Goal: Information Seeking & Learning: Check status

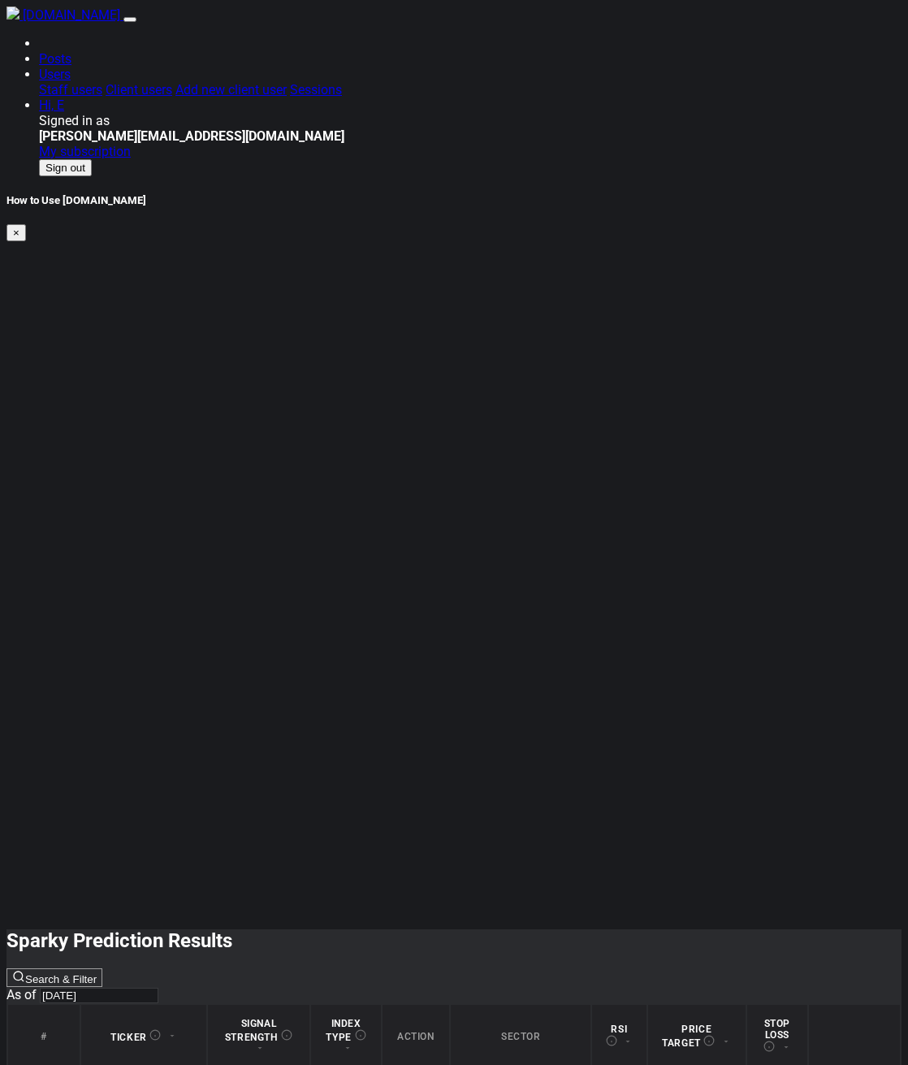
scroll to position [0, 4]
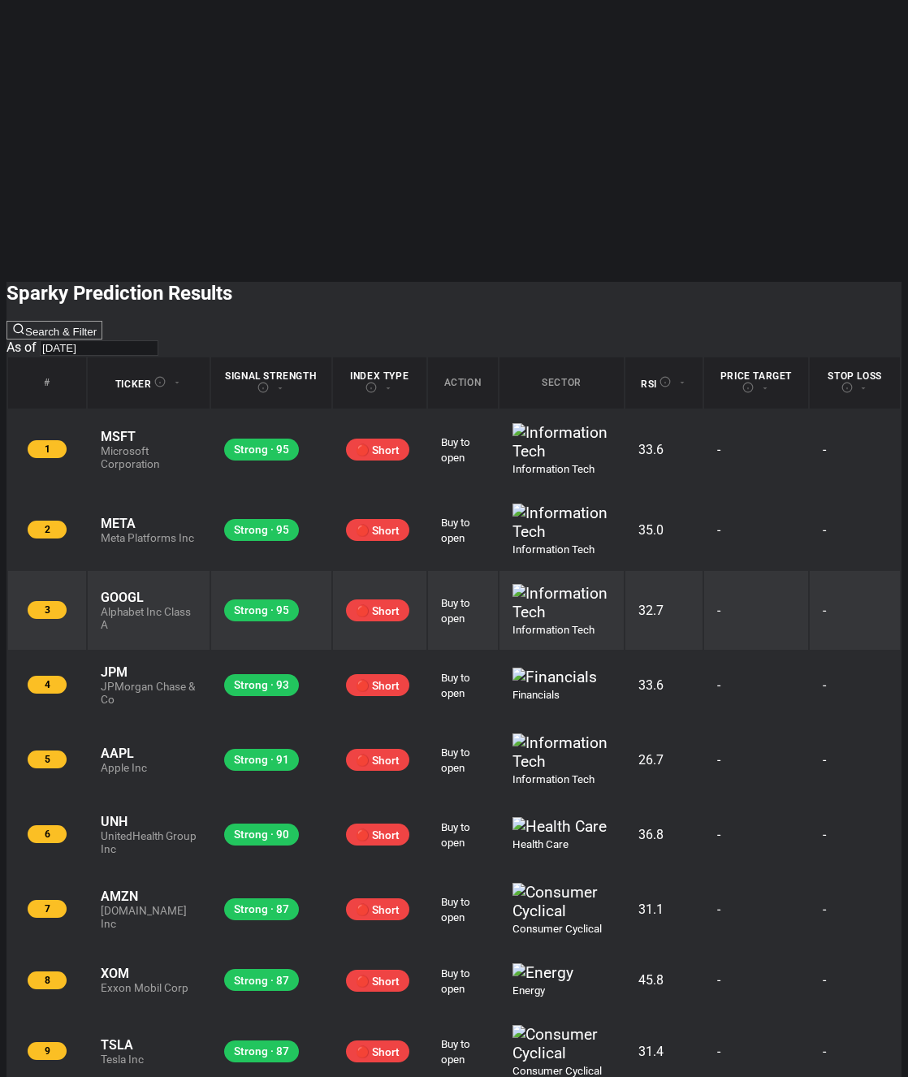
scroll to position [653, 0]
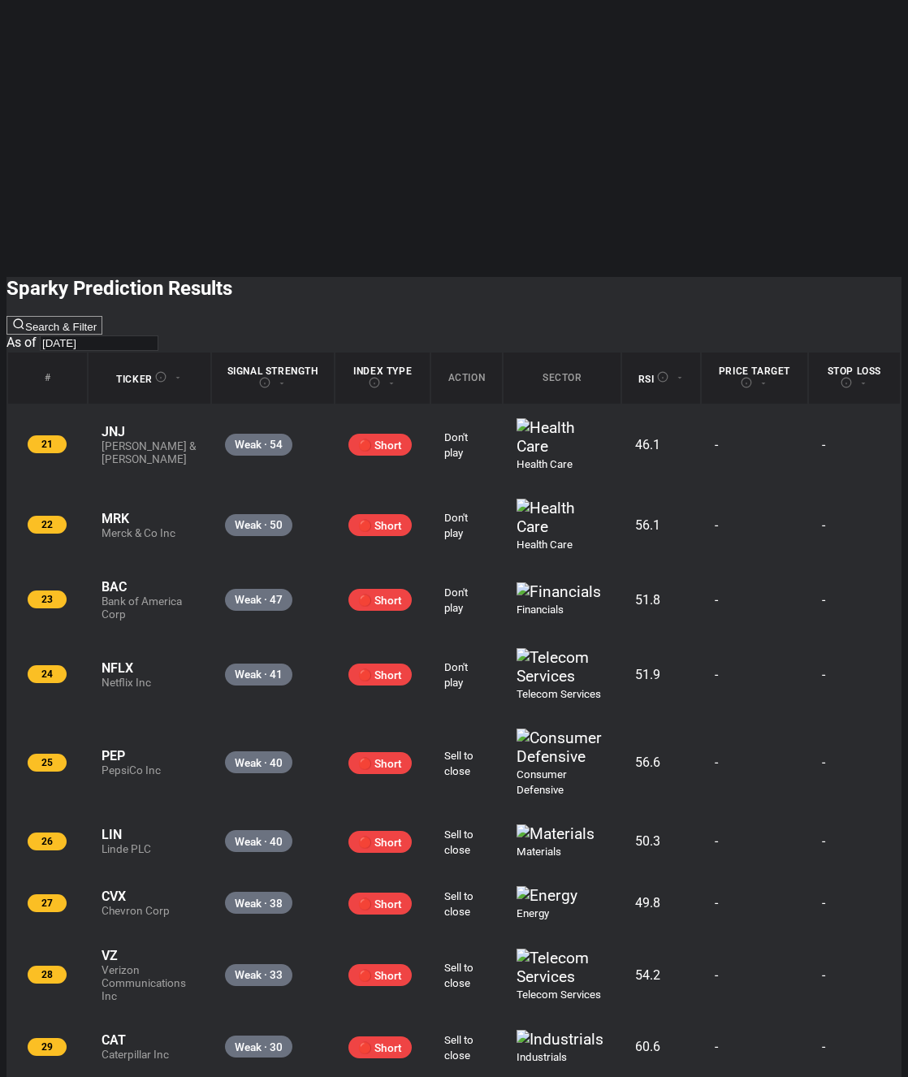
scroll to position [603, 0]
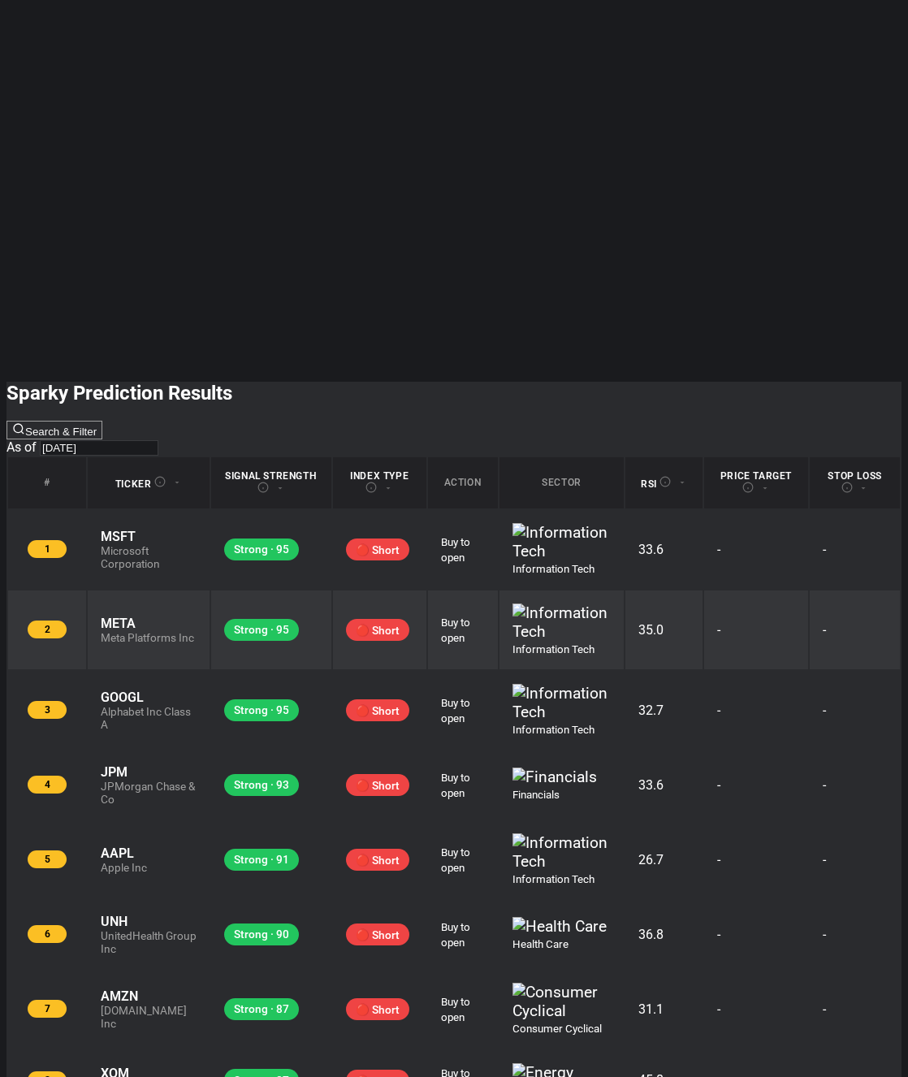
scroll to position [653, 0]
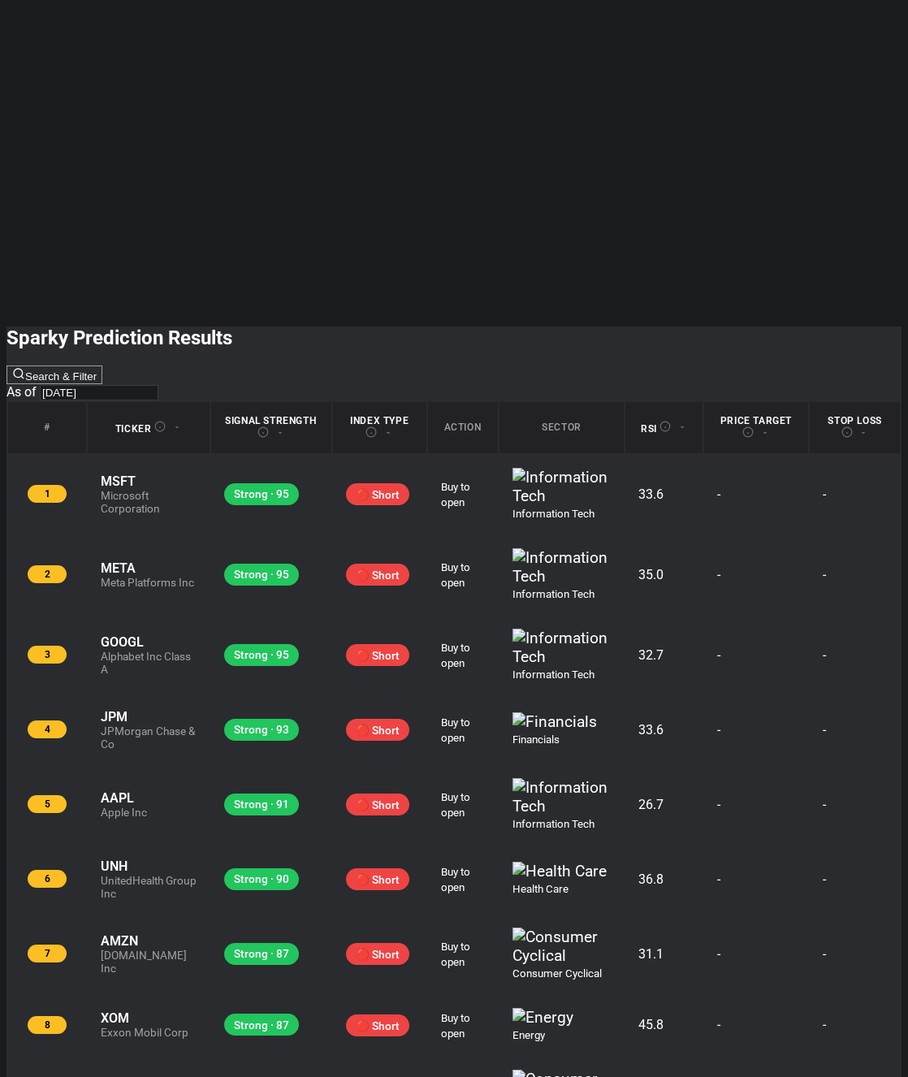
scroll to position [0, 0]
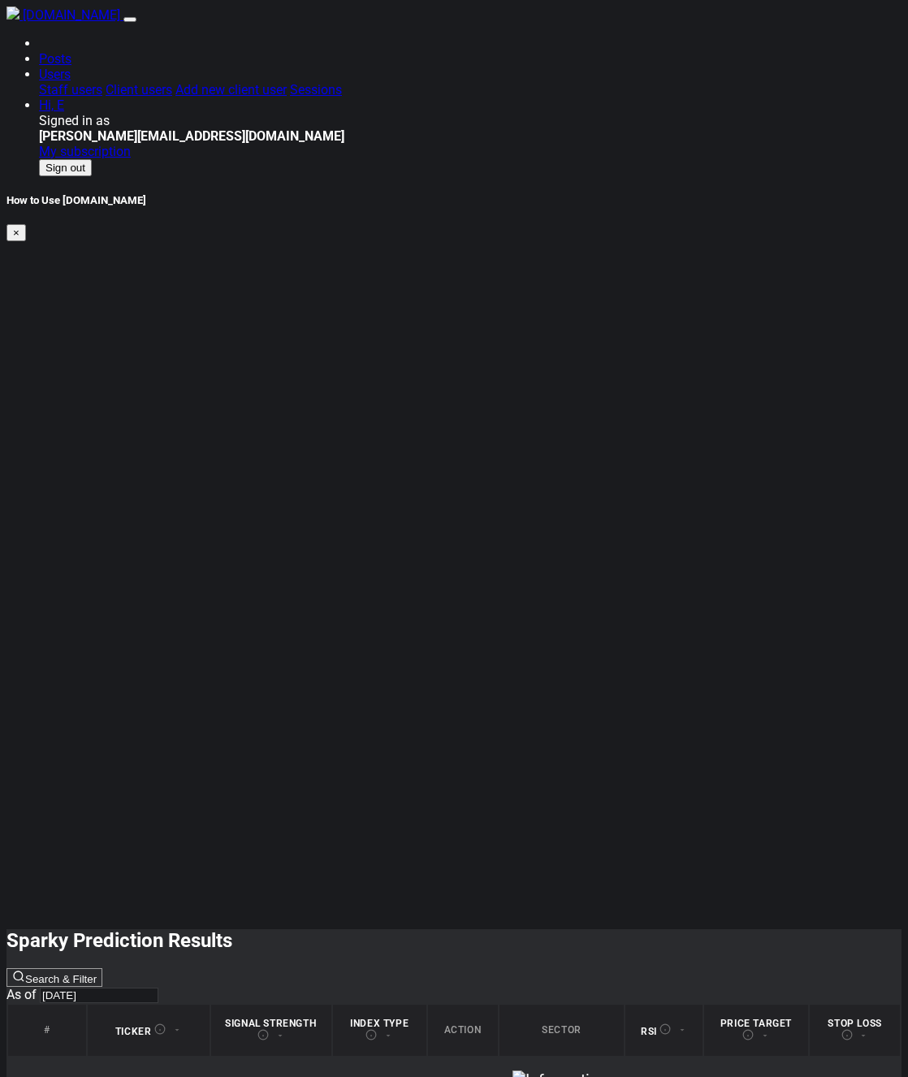
type input "AAPL"
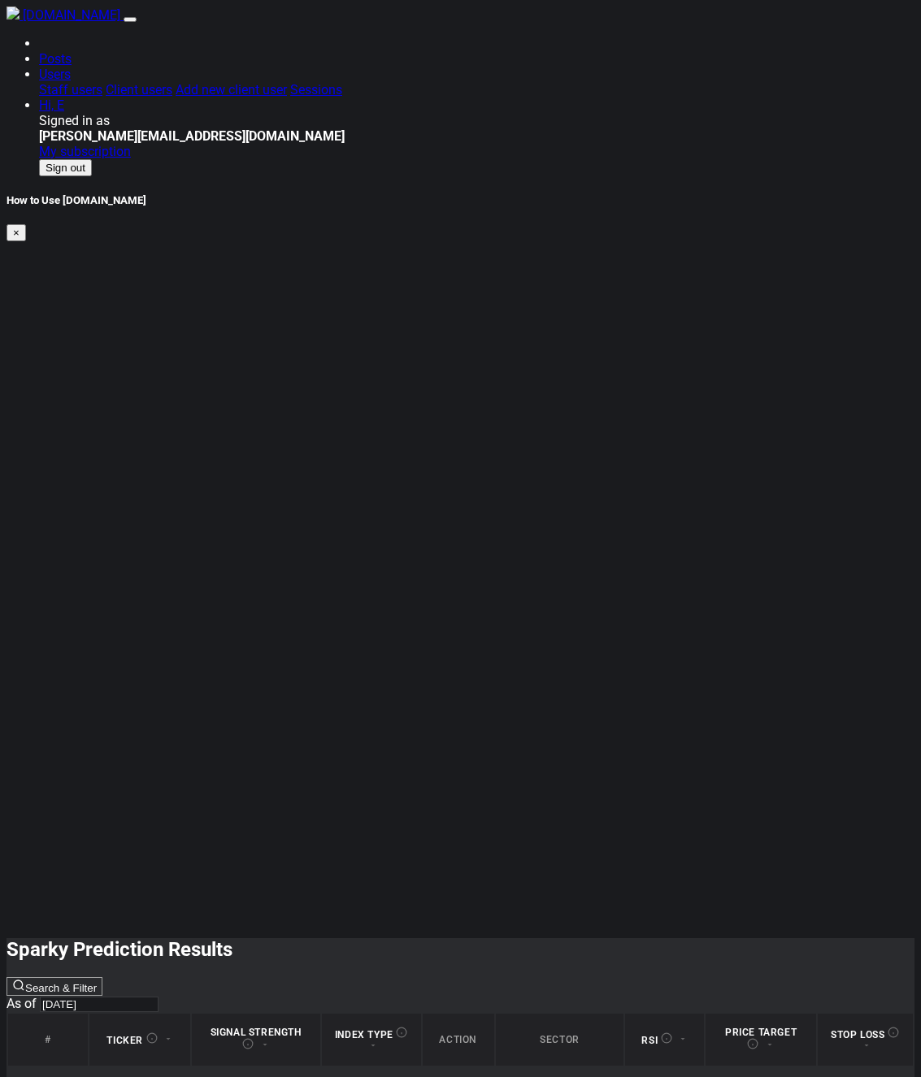
drag, startPoint x: 202, startPoint y: 422, endPoint x: 119, endPoint y: 78, distance: 353.4
click at [200, 420] on html "[DOMAIN_NAME] Posts Users Staff users Client users Add new client user Sessions…" at bounding box center [460, 952] width 921 height 1905
click at [184, 404] on html "[DOMAIN_NAME] Posts Users Staff users Client users Add new client user Sessions…" at bounding box center [460, 952] width 921 height 1905
click at [760, 552] on html "[DOMAIN_NAME] Posts Users Staff users Client users Add new client user Sessions…" at bounding box center [460, 952] width 921 height 1905
